Goal: Book appointment/travel/reservation

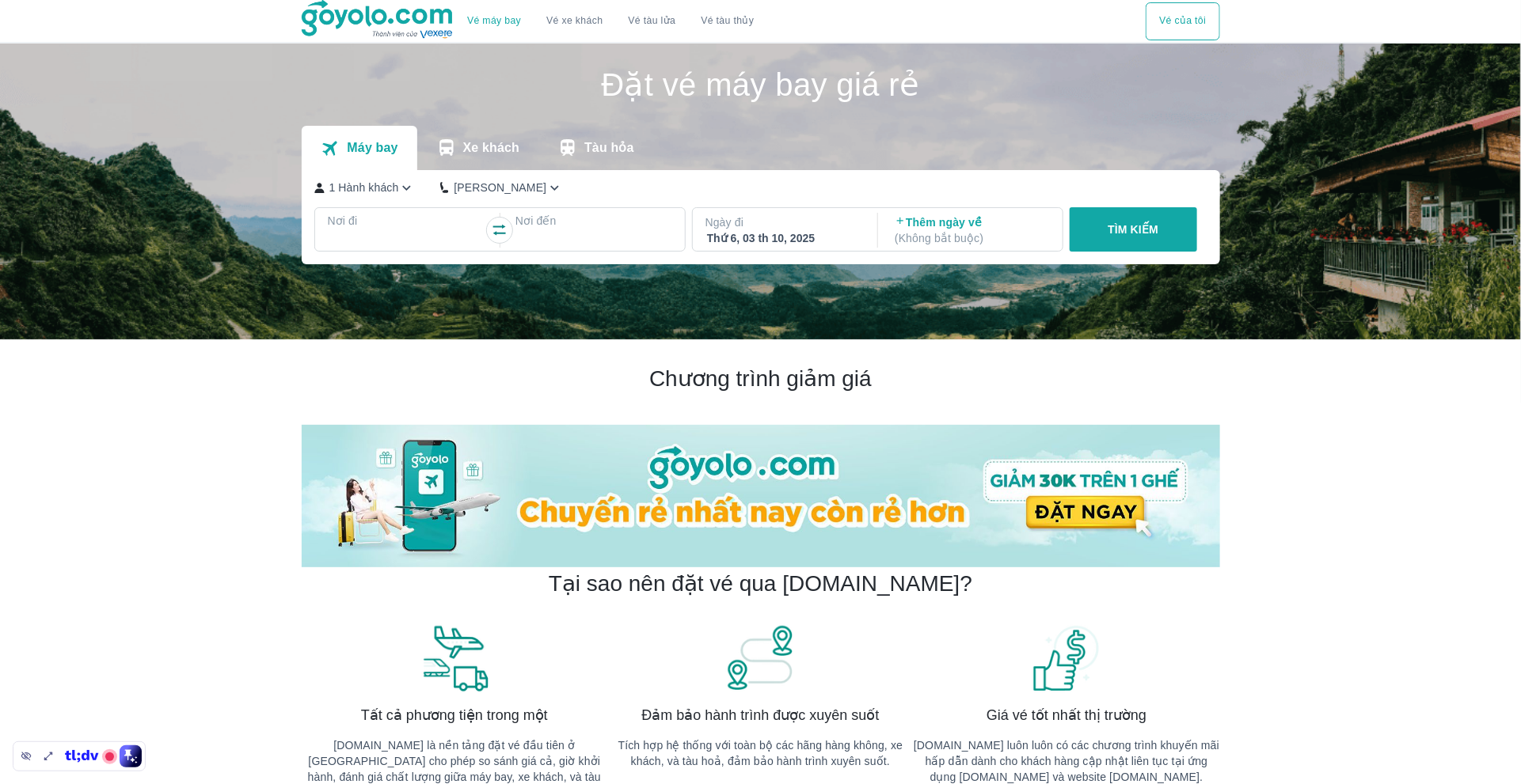
click at [385, 194] on p "1 Hành khách" at bounding box center [364, 187] width 69 height 16
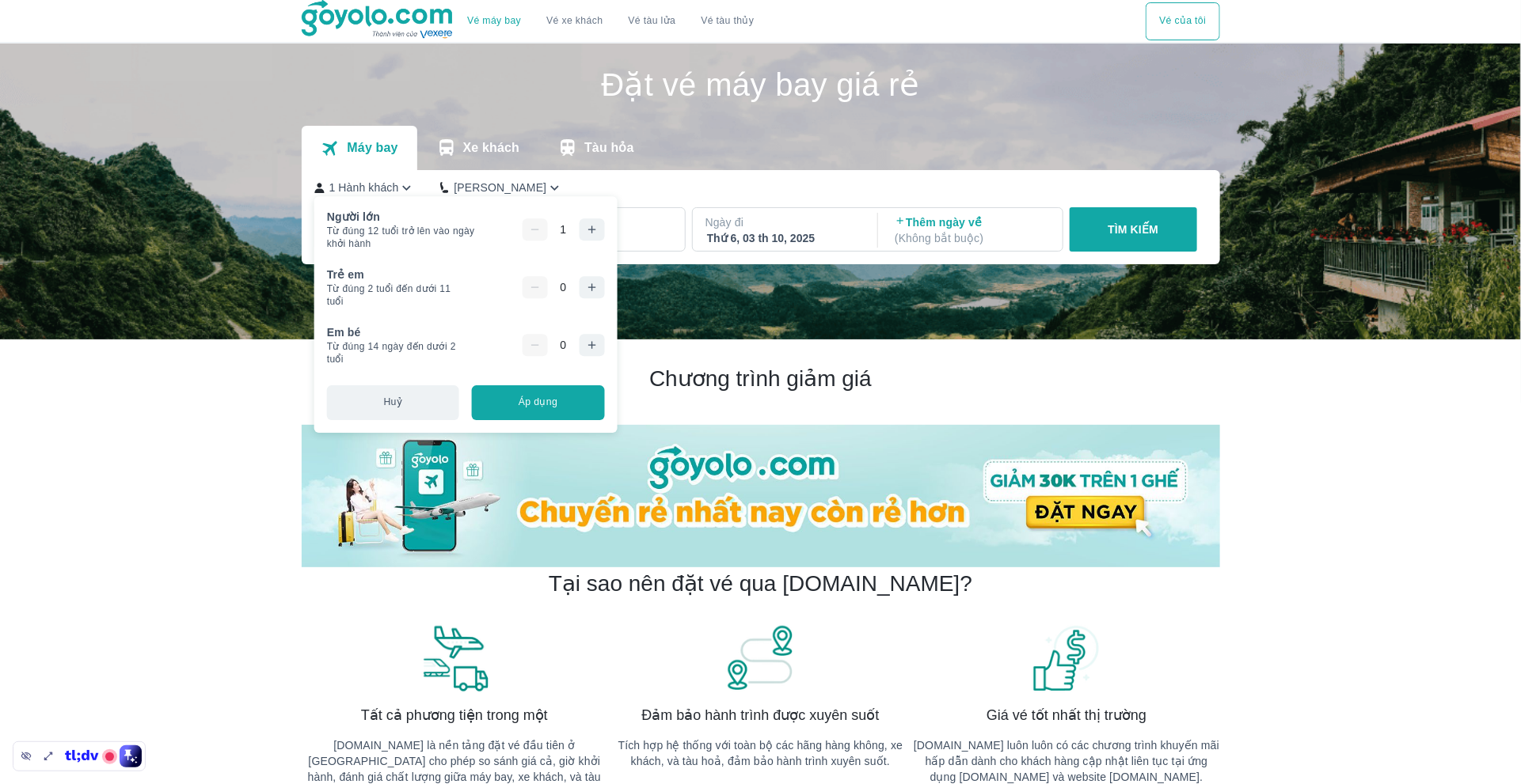
click at [598, 291] on icon "button" at bounding box center [591, 287] width 13 height 13
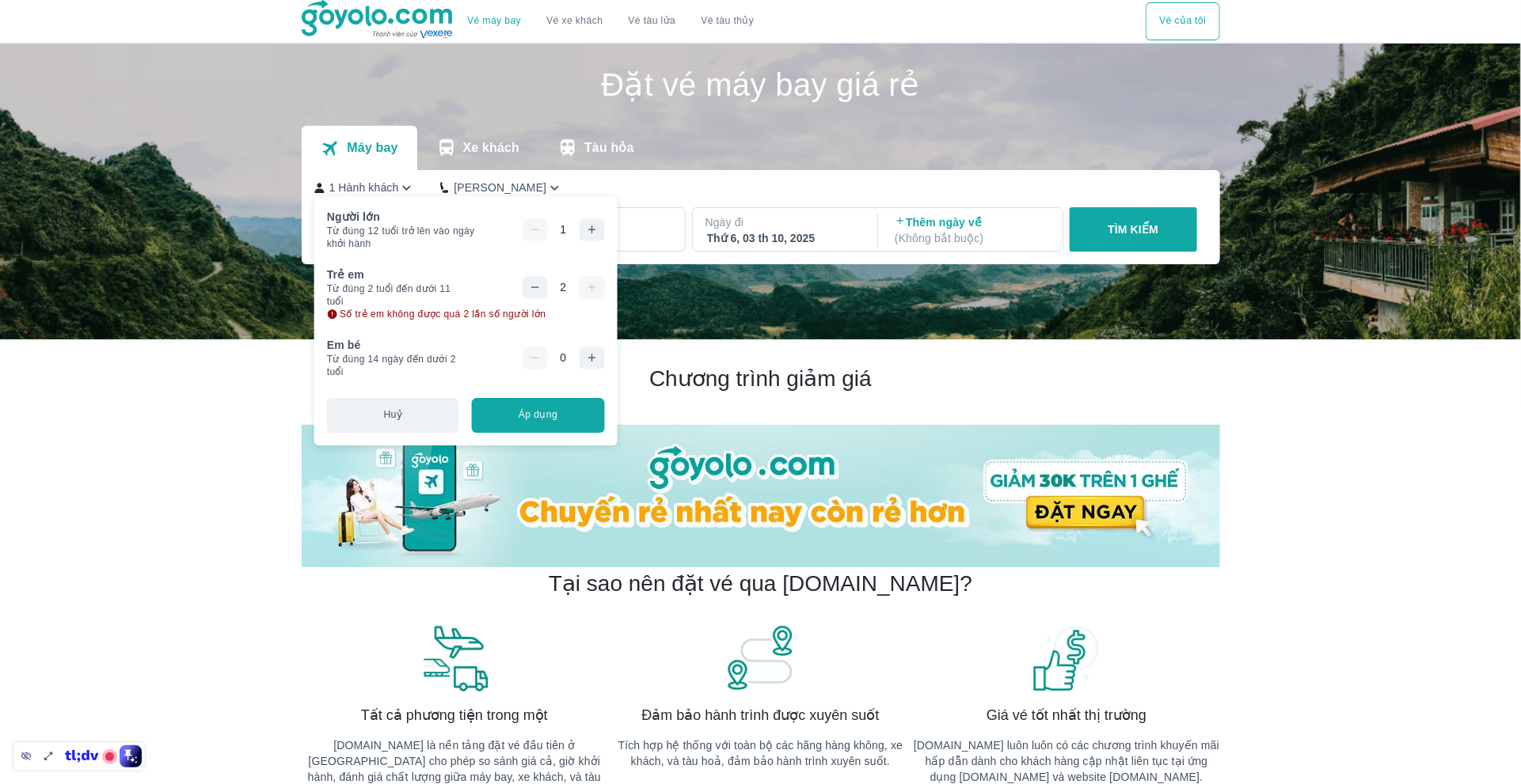
click at [601, 350] on button "button" at bounding box center [592, 357] width 26 height 22
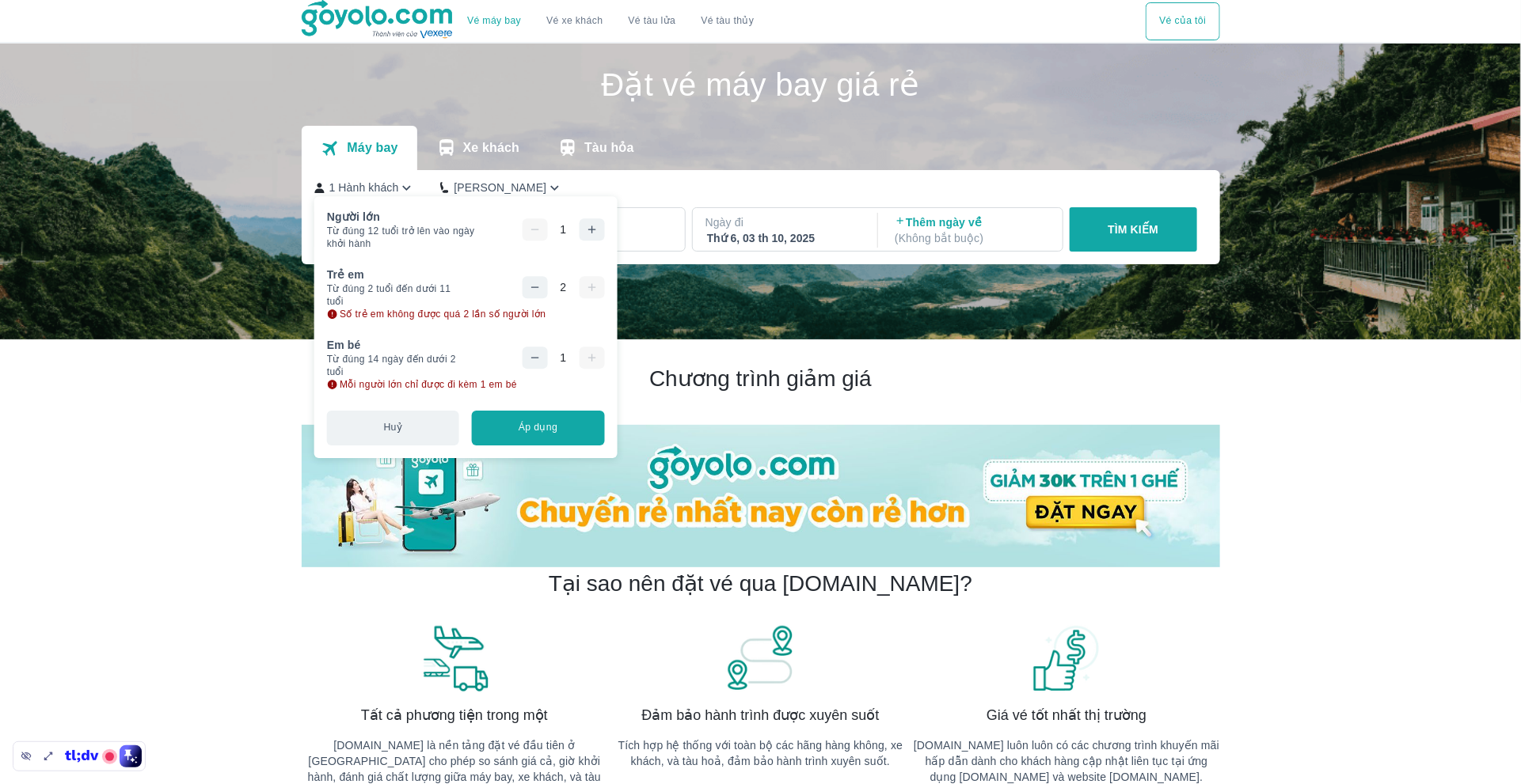
click at [597, 361] on div "1" at bounding box center [563, 357] width 82 height 22
click at [587, 357] on div at bounding box center [587, 357] width 0 height 0
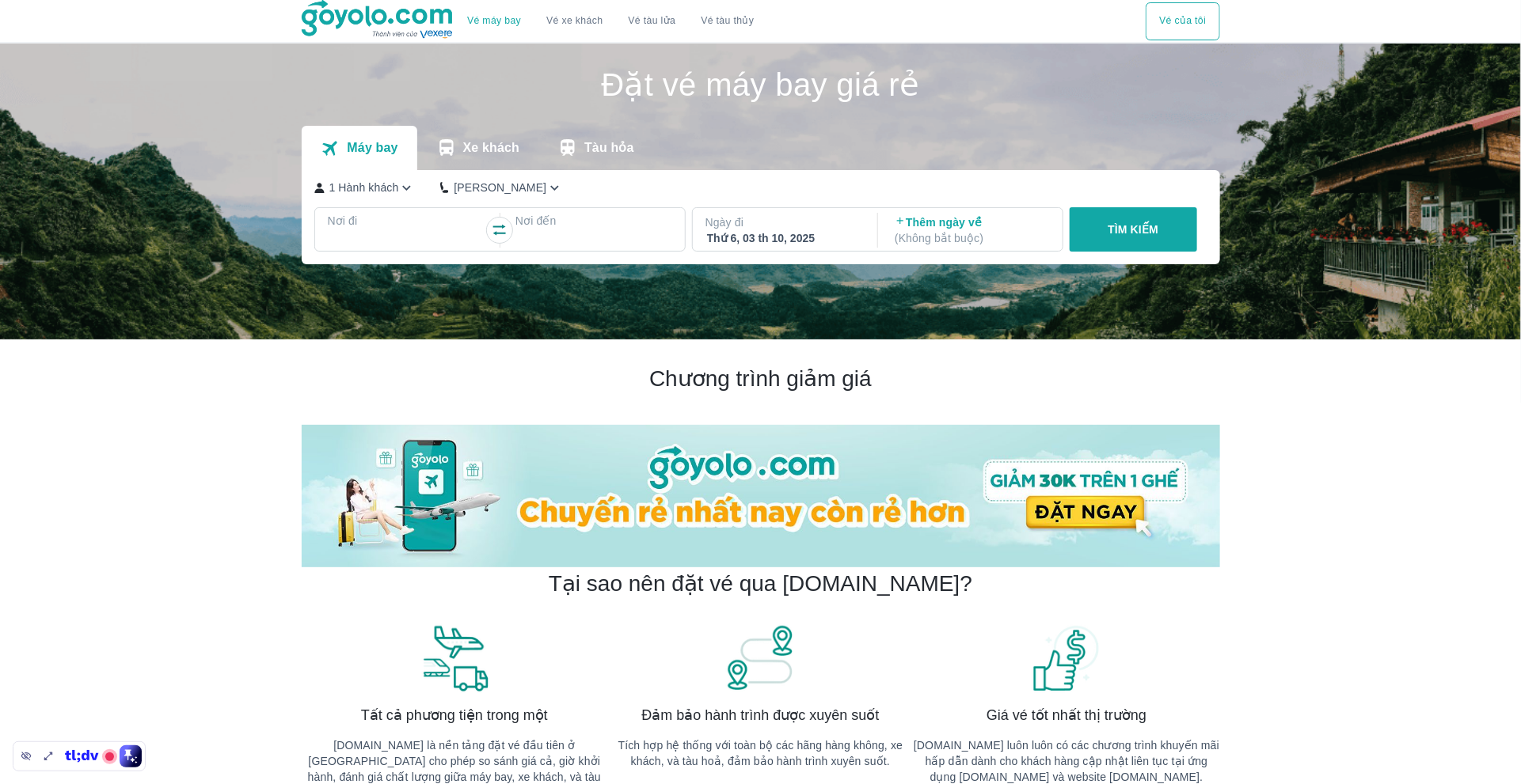
click at [409, 186] on icon "button" at bounding box center [406, 187] width 16 height 16
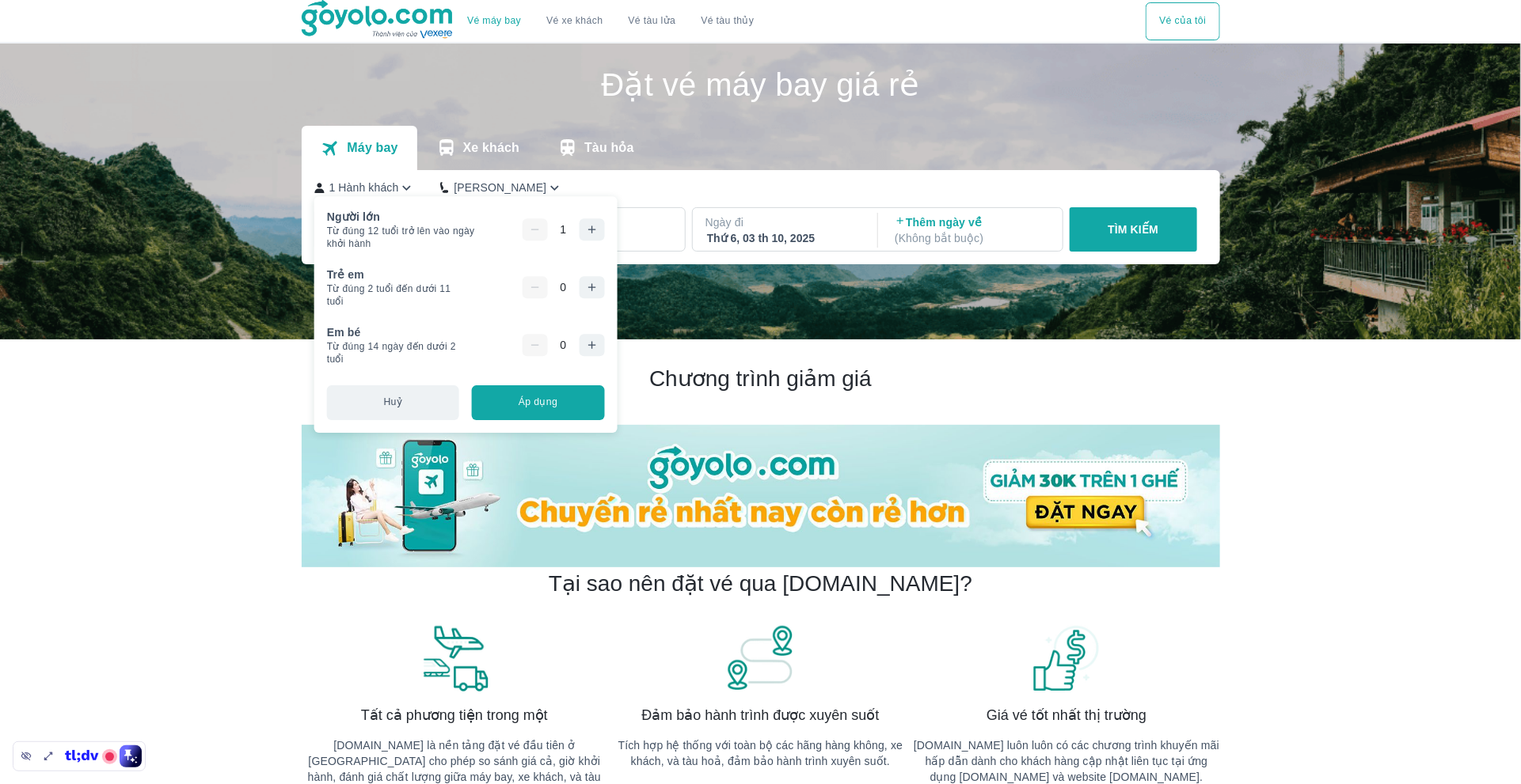
click at [598, 286] on icon "button" at bounding box center [591, 287] width 13 height 13
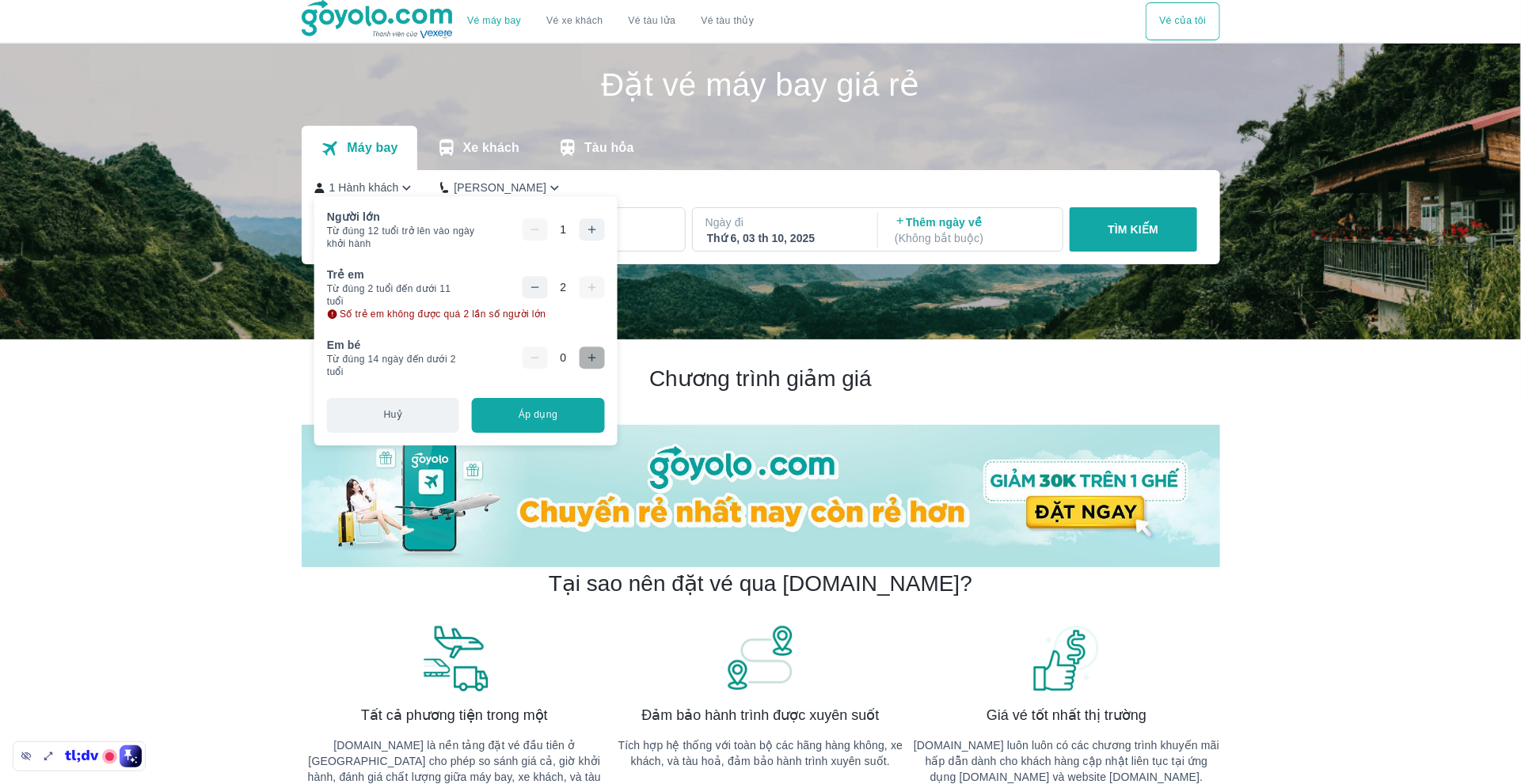
click at [598, 366] on button "button" at bounding box center [592, 357] width 26 height 22
click at [598, 363] on icon "button" at bounding box center [591, 357] width 13 height 13
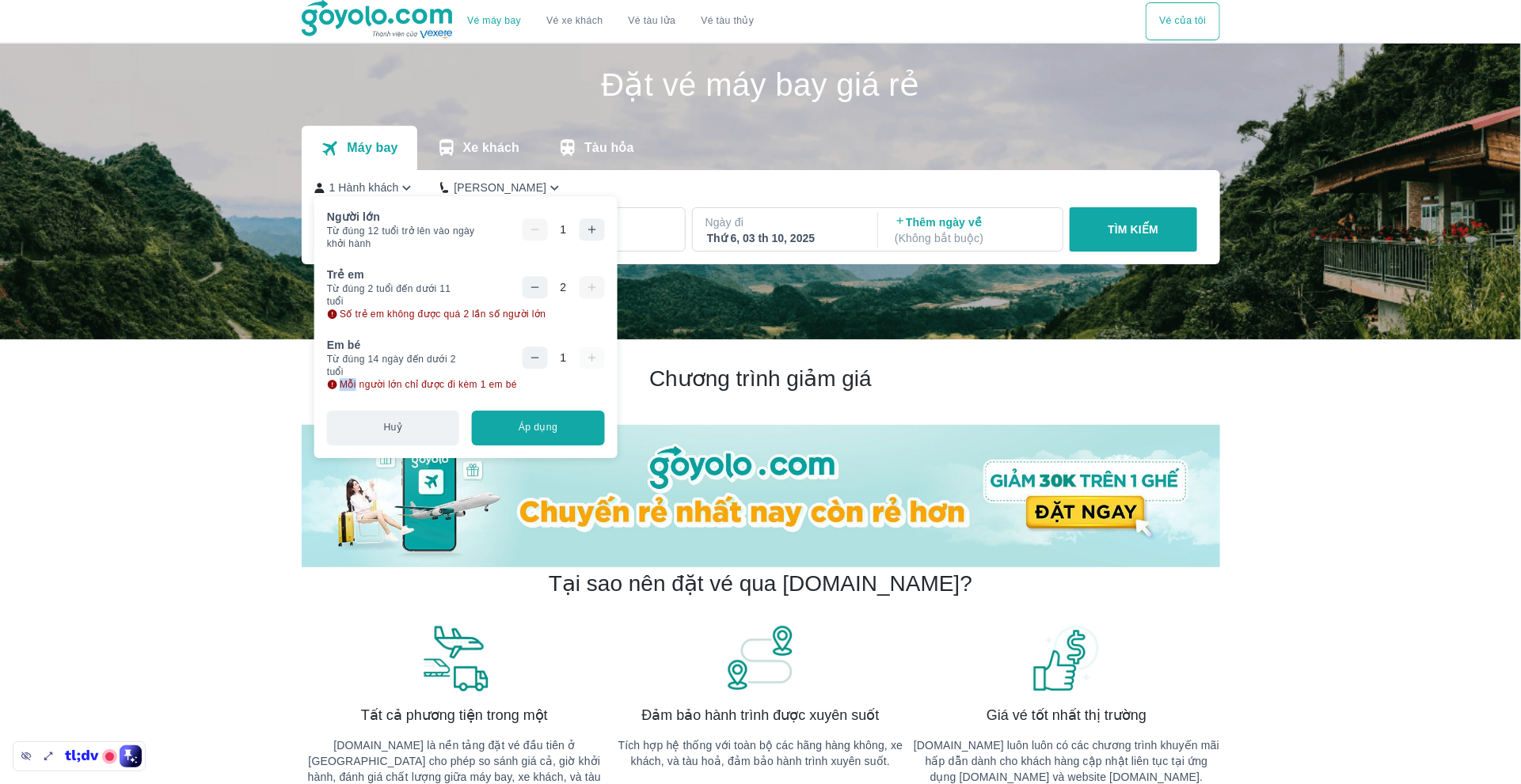
click at [599, 363] on div "1" at bounding box center [563, 357] width 82 height 22
click at [599, 392] on div "Người lớn Từ đúng 12 tuổi trở lên vào ngày khởi hành 1 Bạn chỉ có thể đặt 9 hàn…" at bounding box center [465, 327] width 303 height 262
drag, startPoint x: 355, startPoint y: 316, endPoint x: 571, endPoint y: 314, distance: 216.0
click at [571, 314] on div "Số trẻ em không được quá 2 lần số người lớn" at bounding box center [465, 314] width 278 height 13
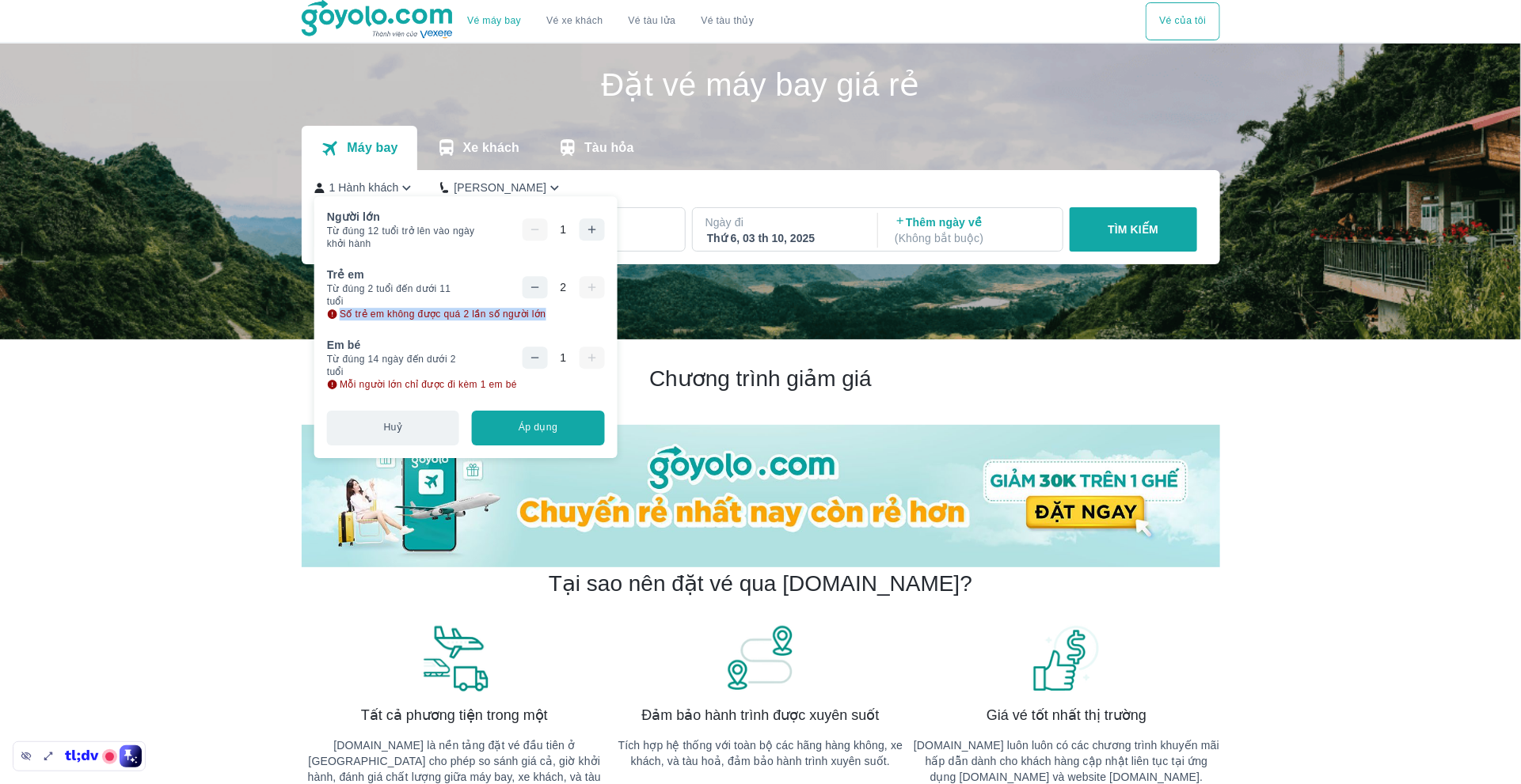
drag, startPoint x: 338, startPoint y: 313, endPoint x: 581, endPoint y: 315, distance: 243.0
click at [581, 315] on div "Số trẻ em không được quá 2 lần số người lớn" at bounding box center [465, 314] width 278 height 13
click at [474, 339] on div "1" at bounding box center [537, 357] width 133 height 41
click at [563, 315] on div "Số trẻ em không được quá 2 lần số người lớn" at bounding box center [465, 314] width 278 height 13
drag, startPoint x: 553, startPoint y: 314, endPoint x: 338, endPoint y: 315, distance: 215.0
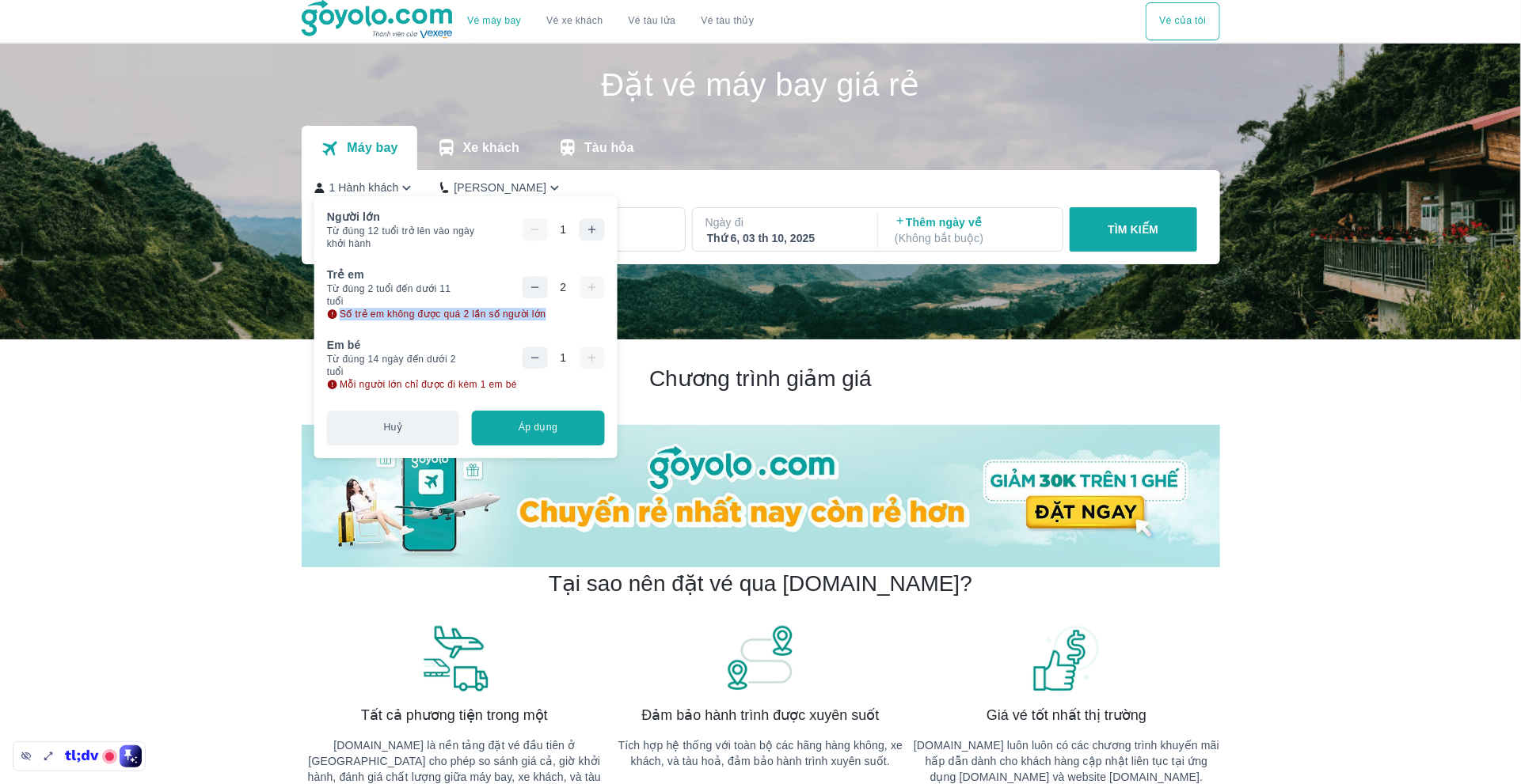
click at [338, 315] on div "Số trẻ em không được quá 2 lần số người lớn" at bounding box center [465, 314] width 278 height 13
copy span "Số trẻ em không được quá 2 lần số người lớn"
drag, startPoint x: 535, startPoint y: 380, endPoint x: 323, endPoint y: 400, distance: 212.9
click at [323, 399] on div "Người lớn Từ đúng 12 tuổi trở lên vào ngày khởi hành 1 Bạn chỉ có thể đặt 9 hàn…" at bounding box center [465, 327] width 303 height 262
copy span "Mỗi người lớn chỉ được đi kèm 1 em bé"
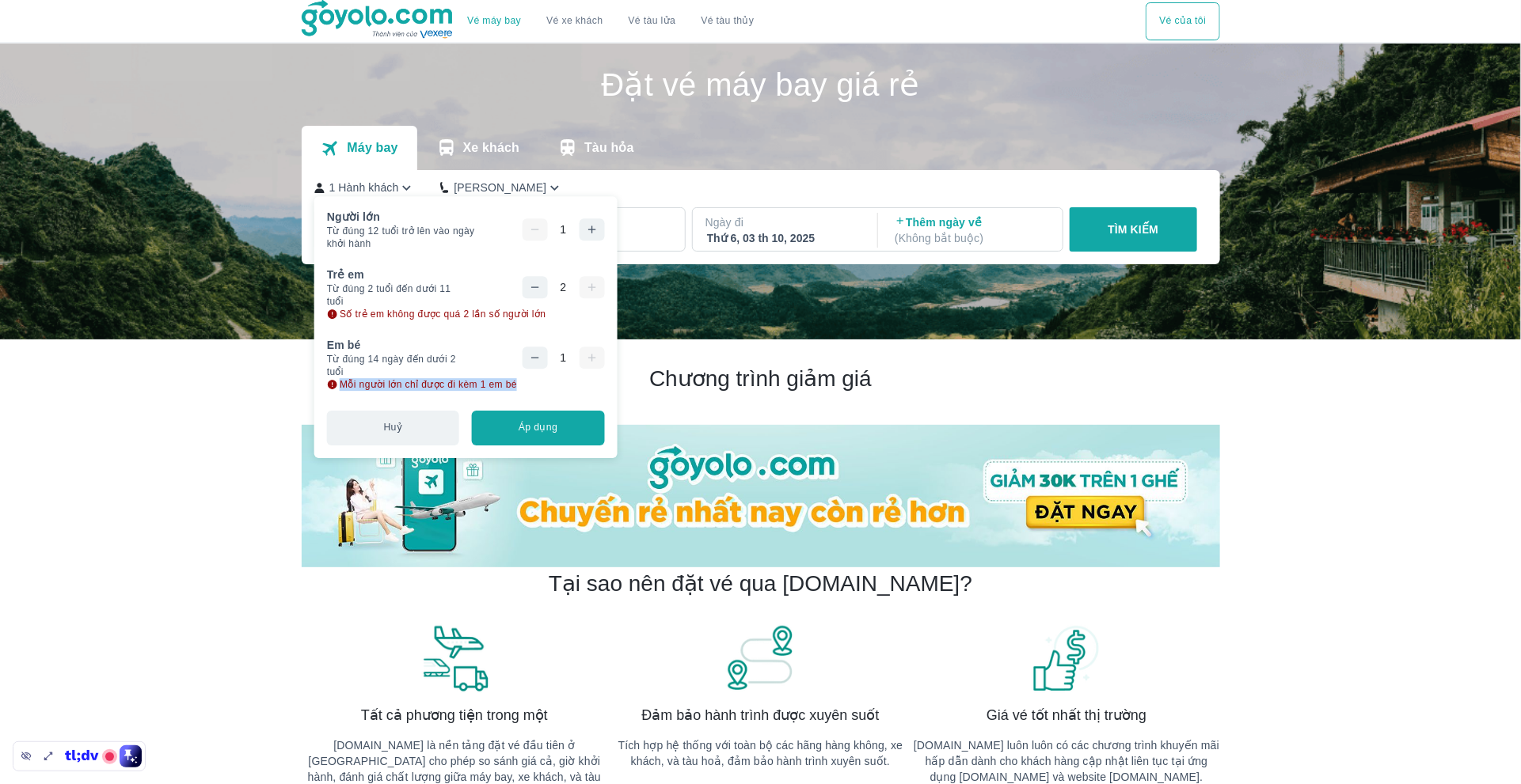
click at [598, 228] on icon "button" at bounding box center [591, 229] width 13 height 13
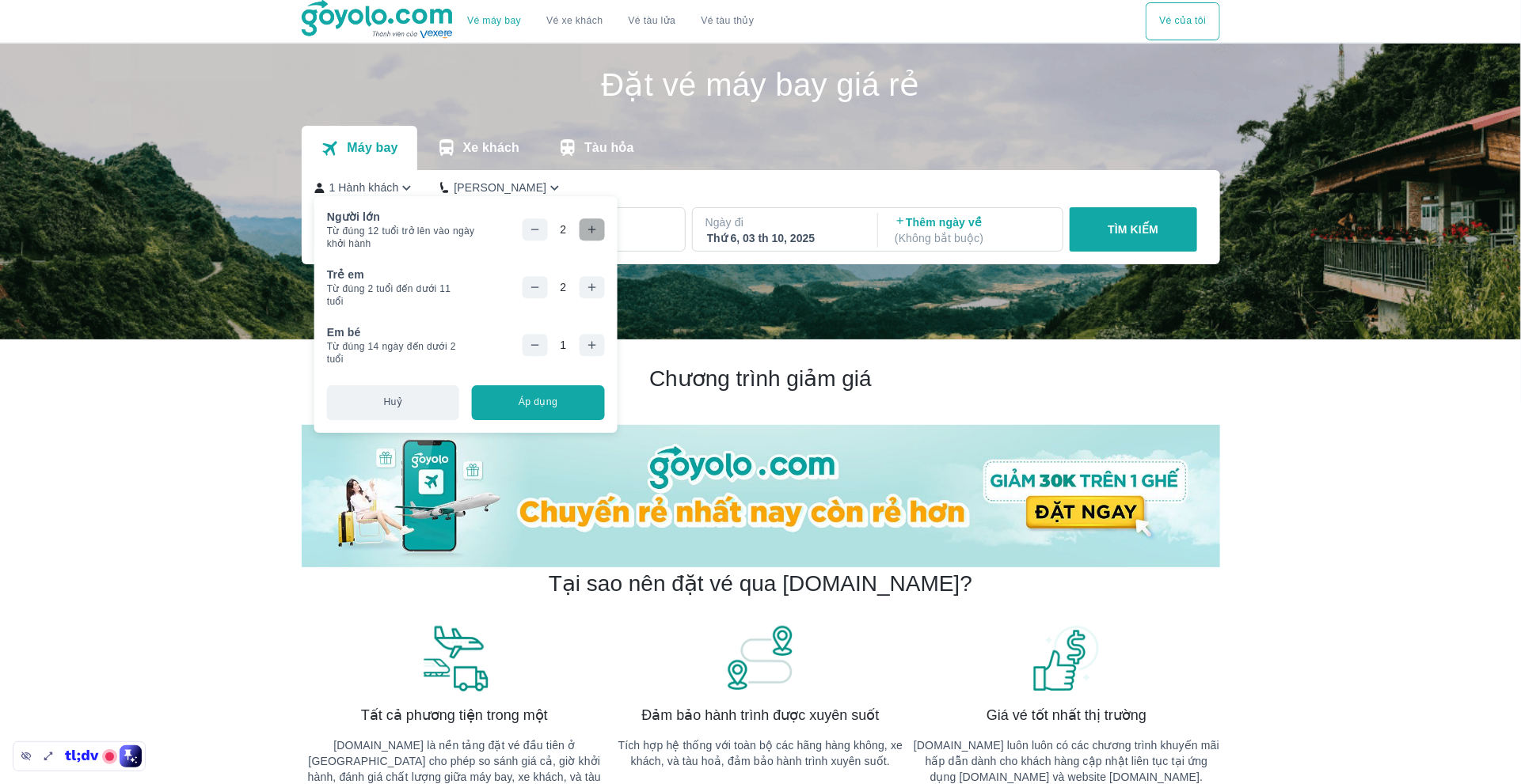
click at [598, 228] on icon "button" at bounding box center [591, 229] width 13 height 13
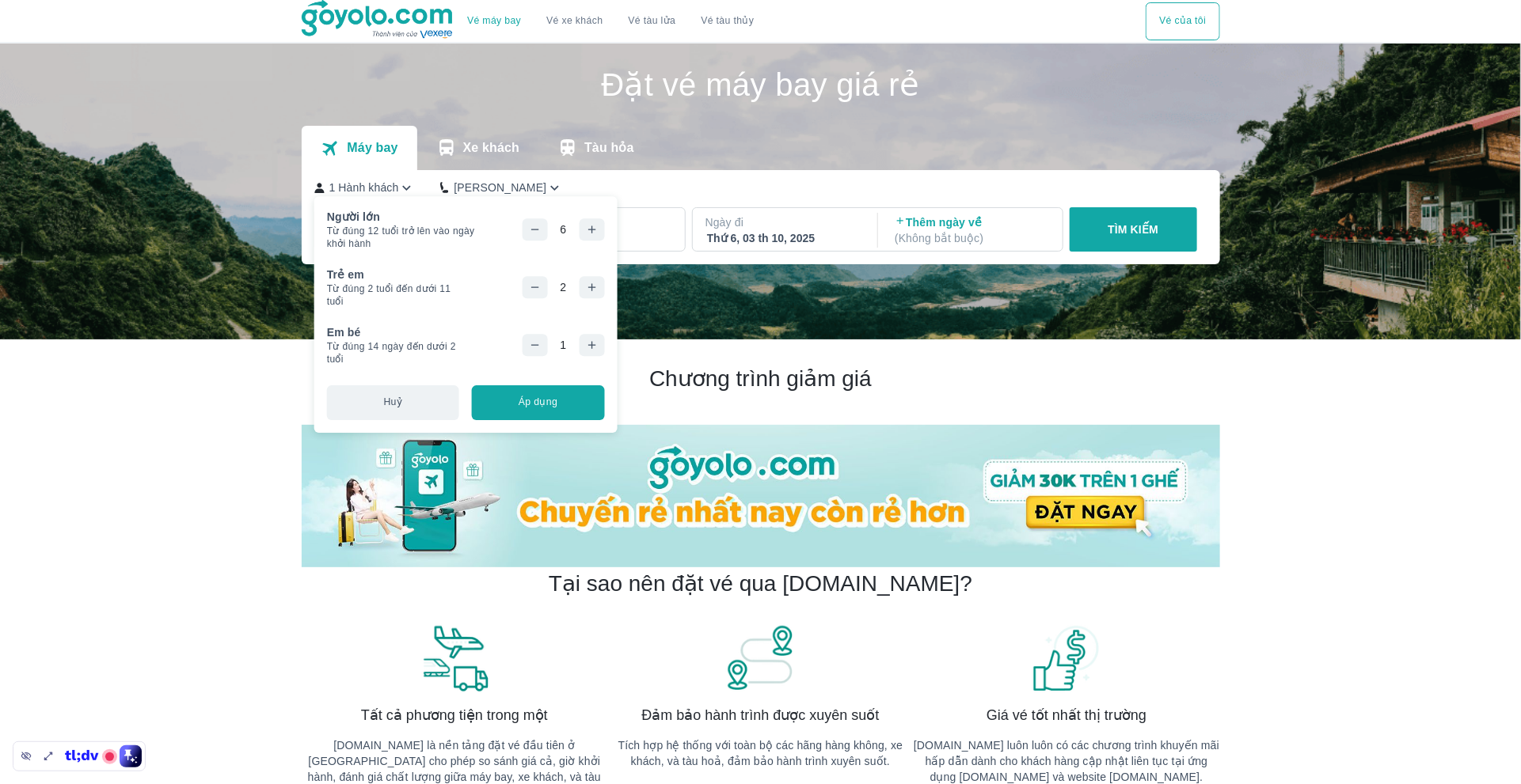
click at [601, 228] on div "6" at bounding box center [563, 229] width 82 height 22
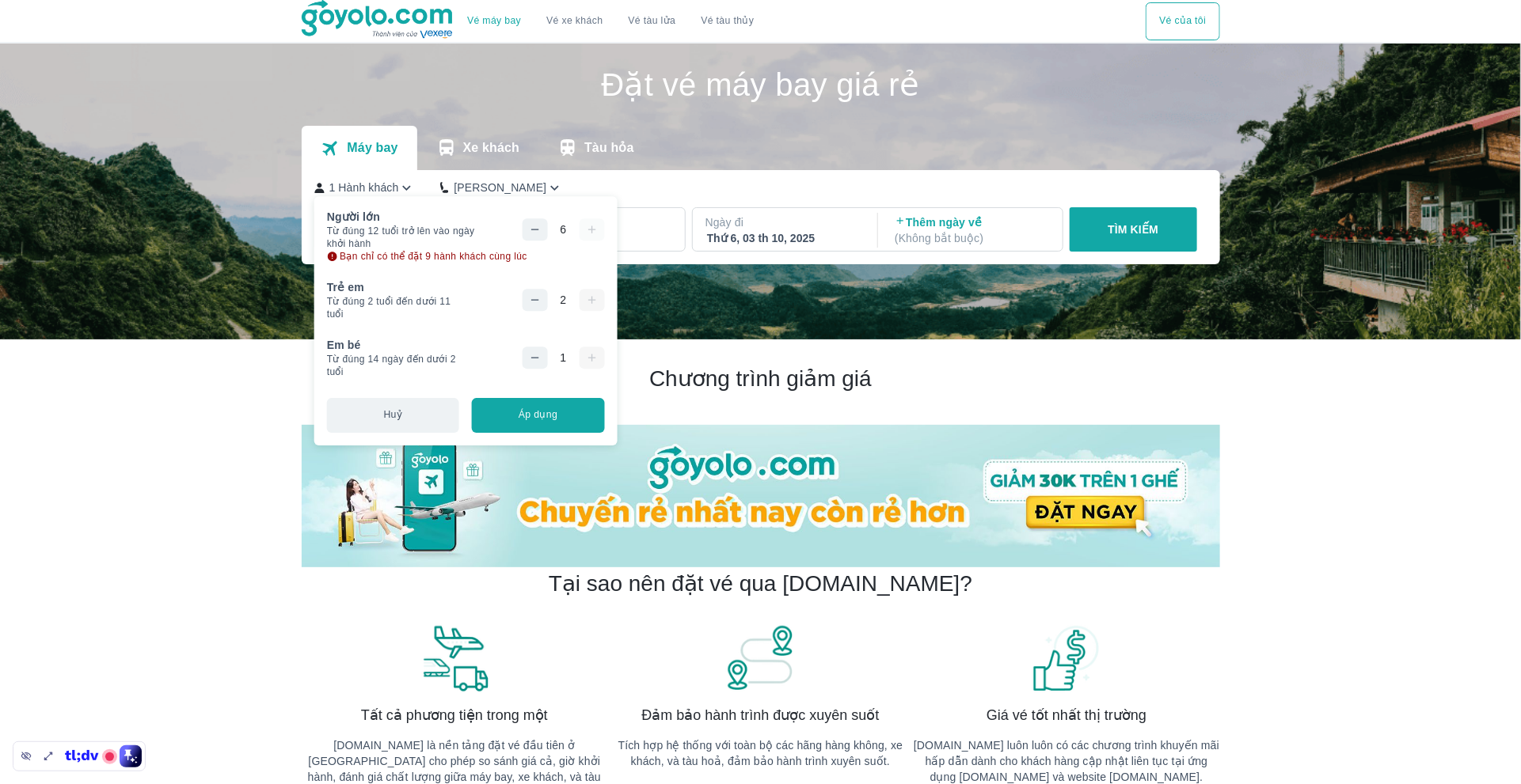
click at [601, 228] on div "6" at bounding box center [563, 229] width 82 height 22
drag, startPoint x: 545, startPoint y: 254, endPoint x: 494, endPoint y: 253, distance: 51.0
click at [494, 253] on div "Bạn chỉ có thể đặt 9 hành khách cùng lúc" at bounding box center [465, 256] width 278 height 13
copy span "cùng lúc"
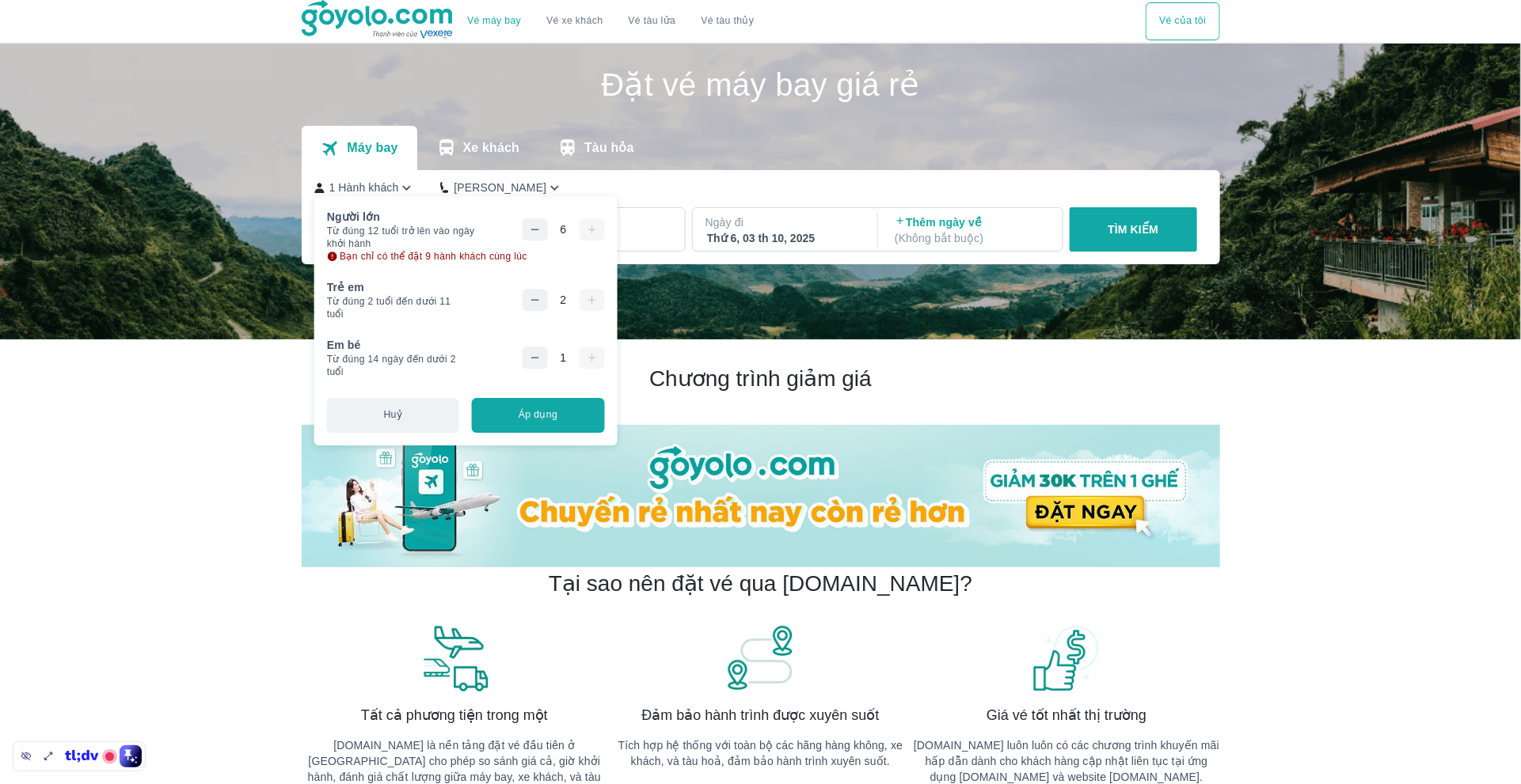
click at [590, 304] on div "2" at bounding box center [563, 300] width 82 height 22
click at [429, 410] on button "Huỷ" at bounding box center [393, 416] width 133 height 35
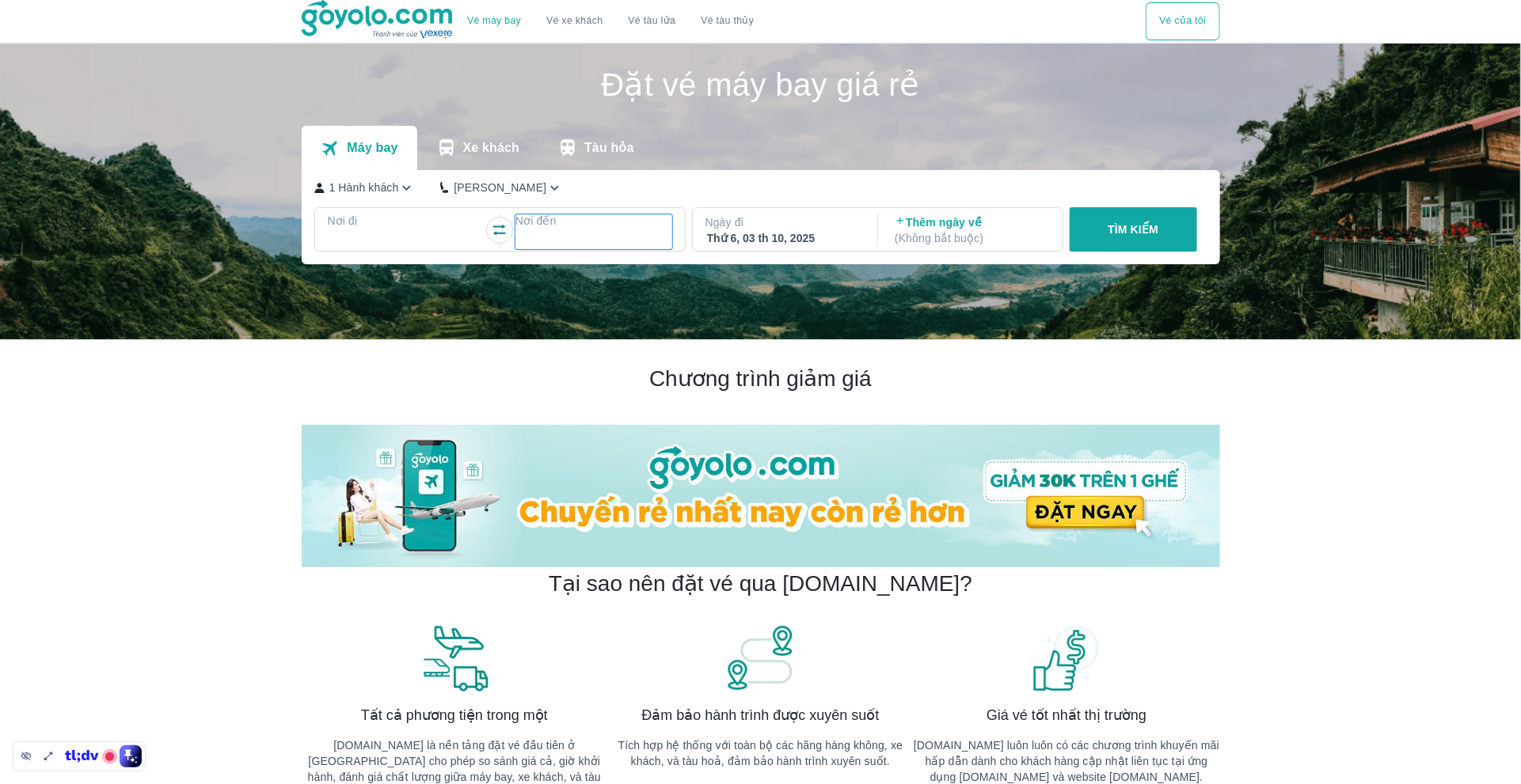
click at [543, 240] on div at bounding box center [594, 239] width 154 height 19
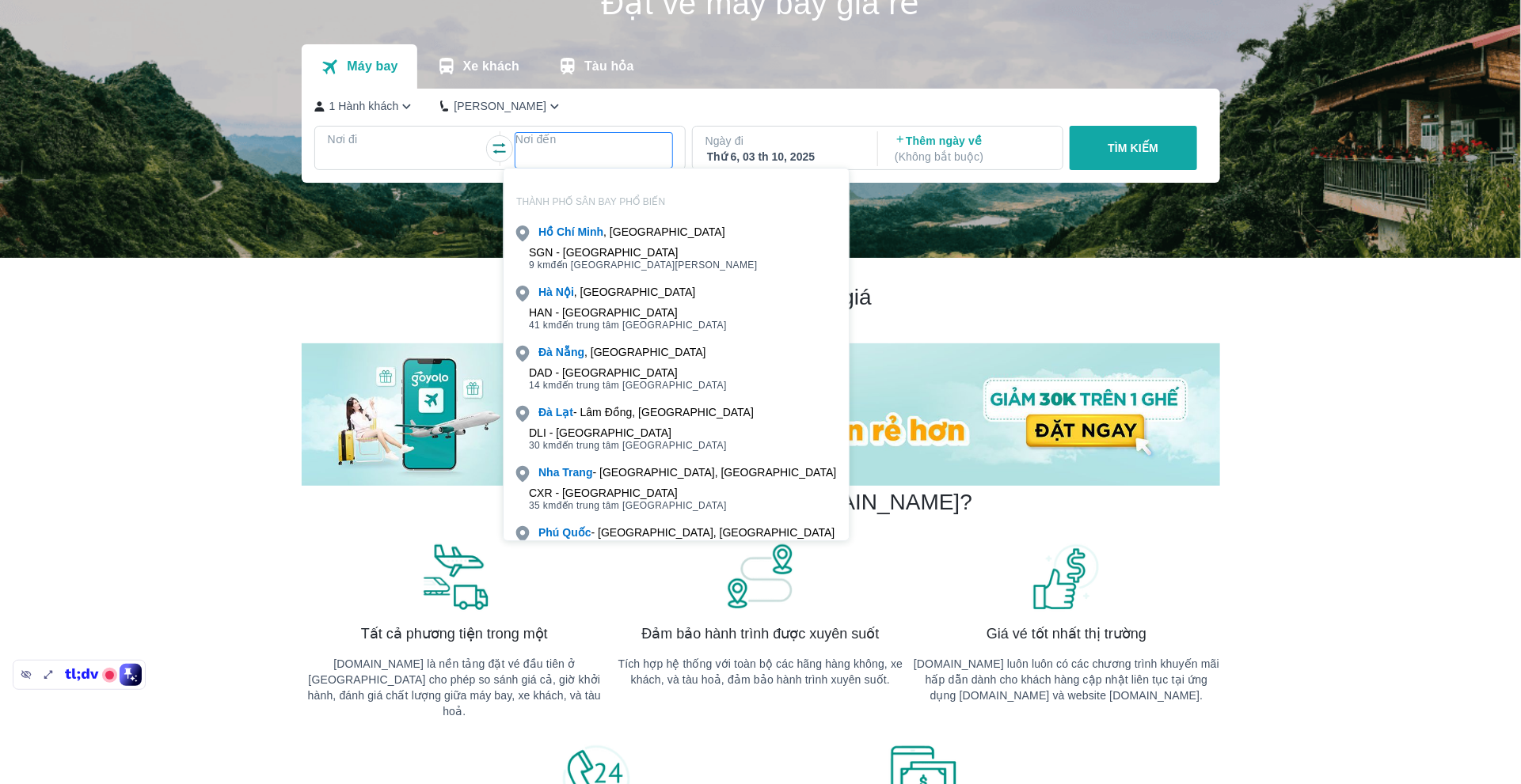
scroll to position [91, 0]
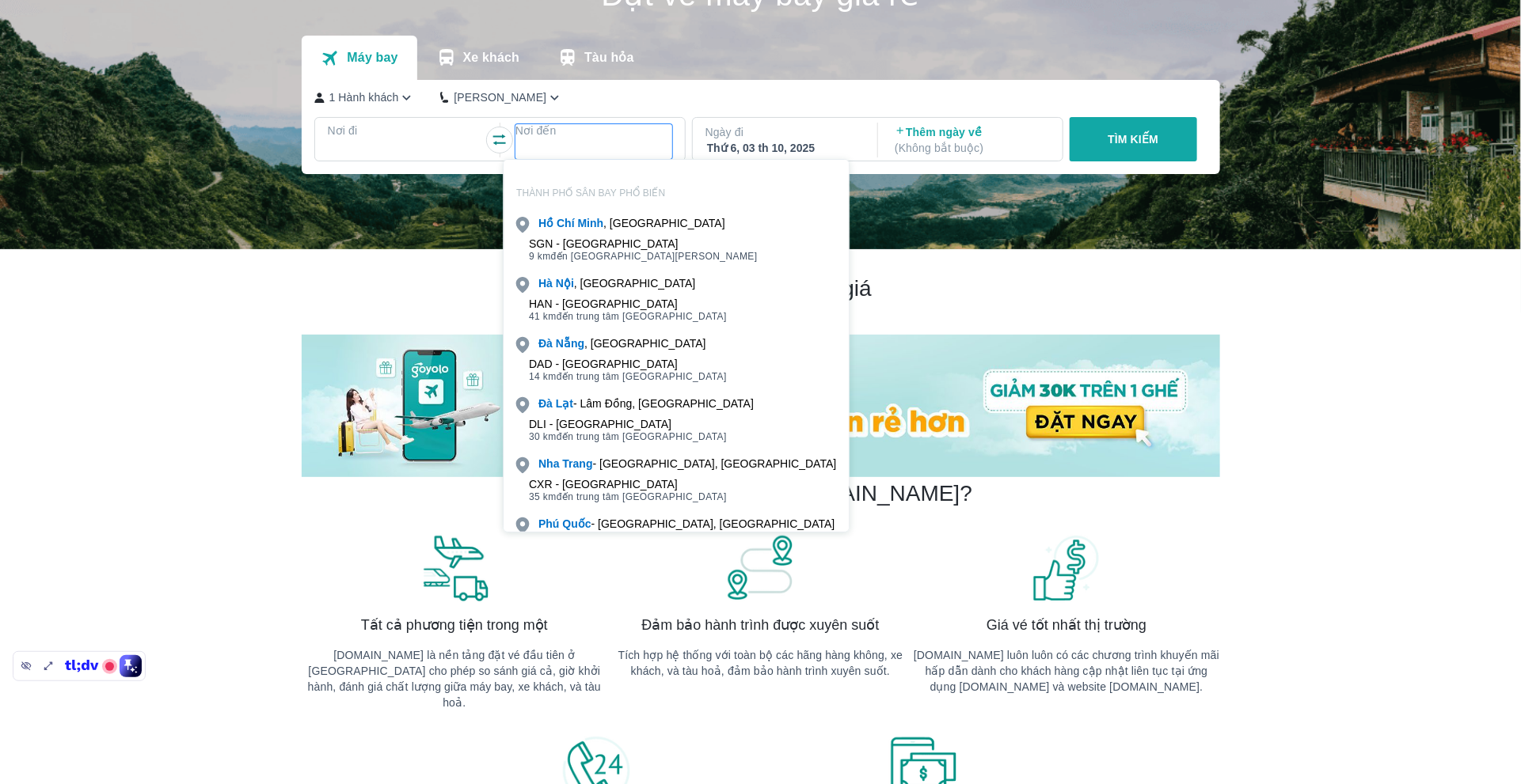
click at [370, 295] on h2 "Chương trình giảm giá" at bounding box center [761, 288] width 919 height 28
